Goal: Task Accomplishment & Management: Manage account settings

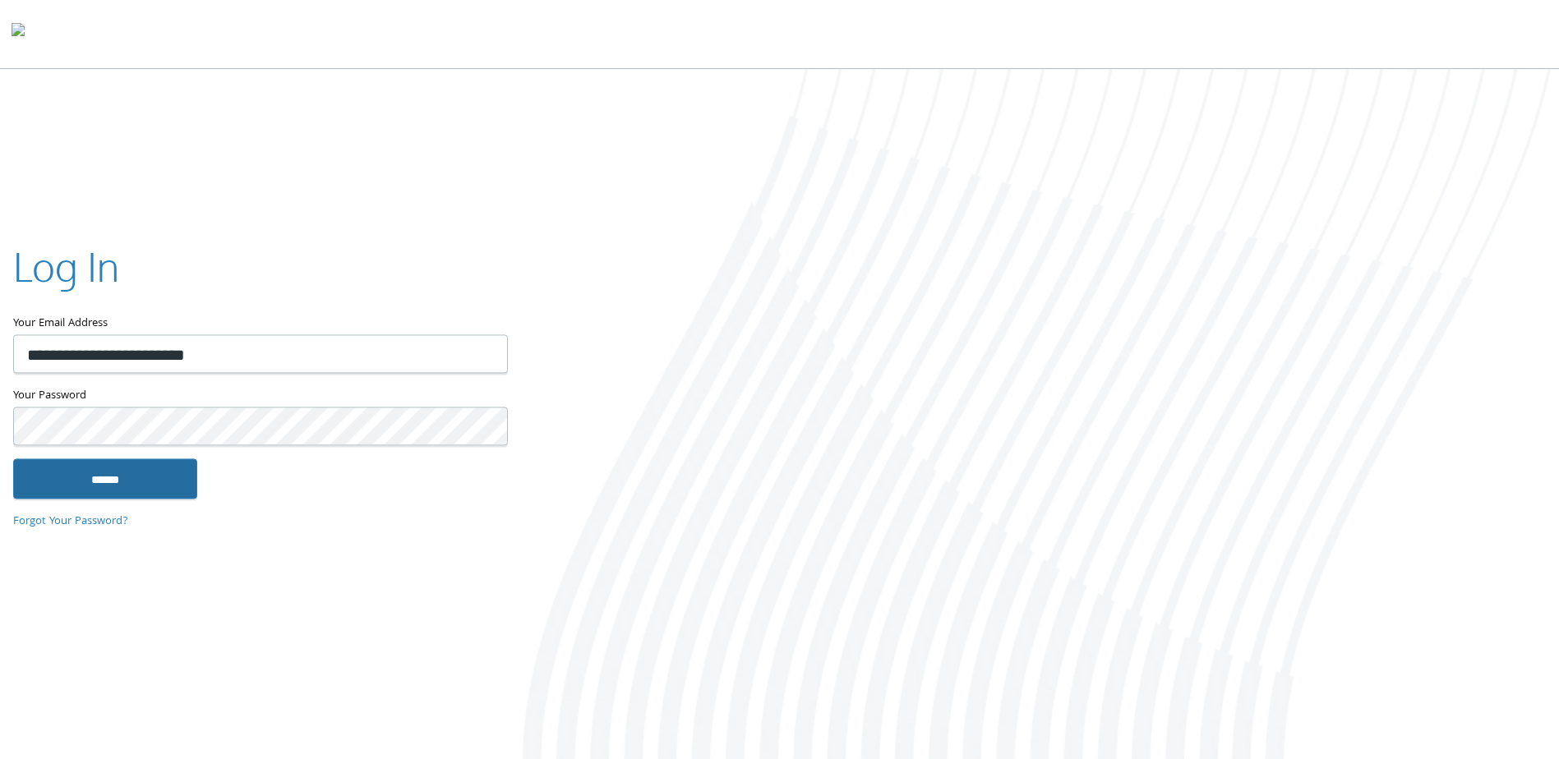
click at [124, 469] on input "******" at bounding box center [105, 478] width 184 height 39
click at [177, 501] on div "**********" at bounding box center [259, 379] width 519 height 333
click at [177, 493] on input "******" at bounding box center [105, 478] width 184 height 39
click at [141, 482] on input "******" at bounding box center [105, 478] width 184 height 39
